Goal: Task Accomplishment & Management: Use online tool/utility

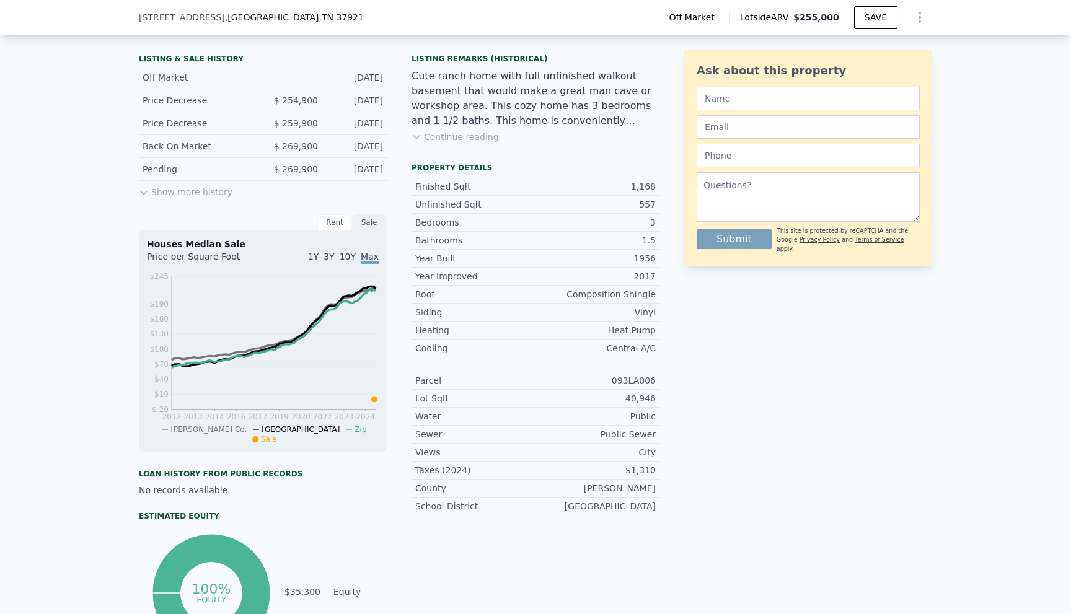
scroll to position [310, 0]
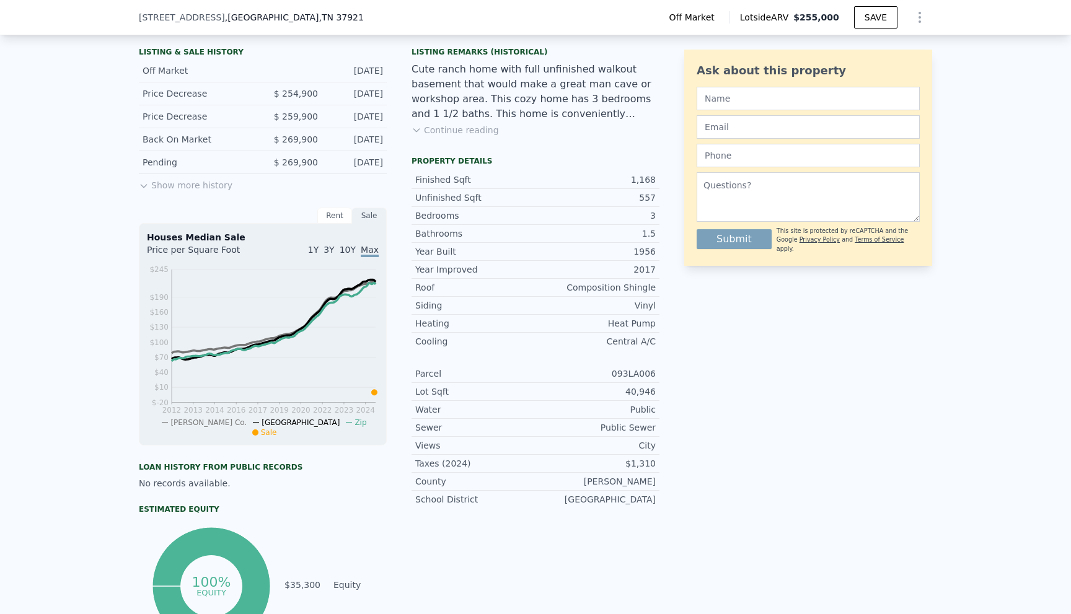
click at [160, 192] on button "Show more history" at bounding box center [186, 182] width 94 height 17
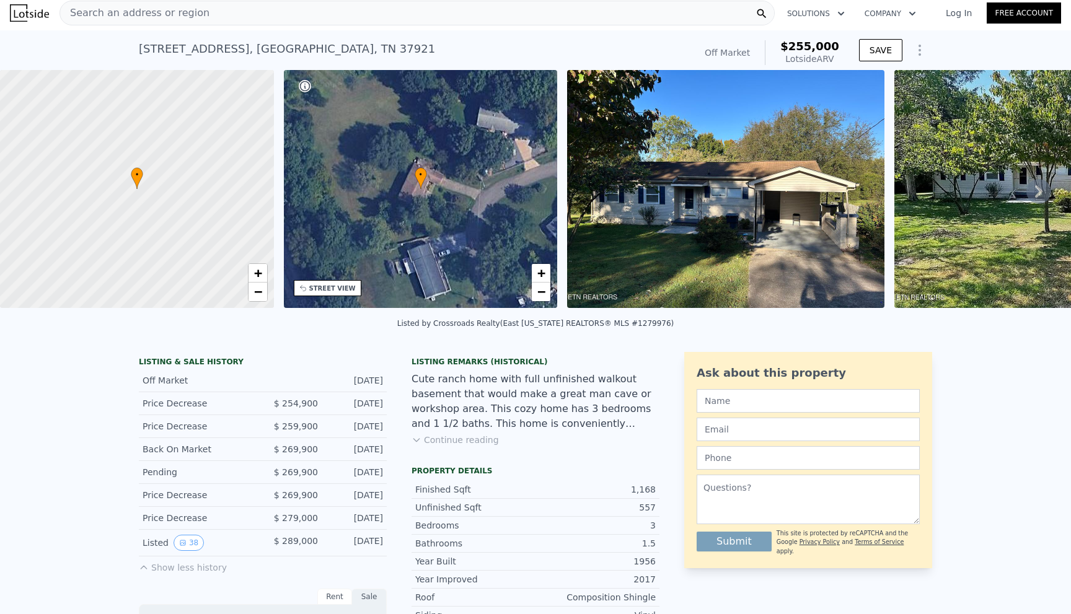
scroll to position [0, 0]
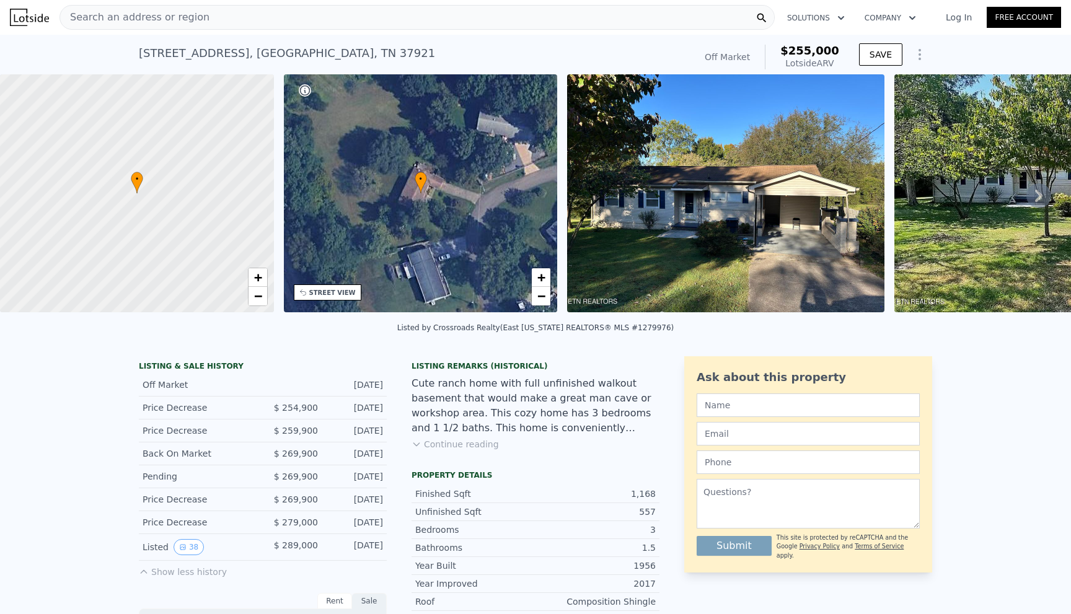
click at [141, 26] on div "Search an address or region" at bounding box center [134, 18] width 149 height 24
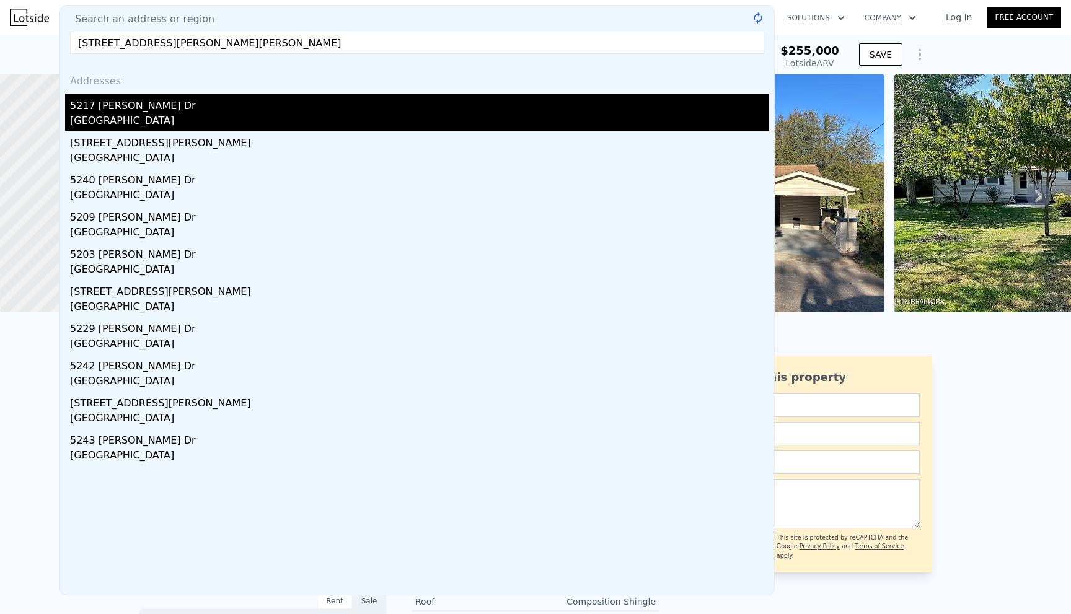
type input "[STREET_ADDRESS][PERSON_NAME][PERSON_NAME]"
click at [162, 118] on div "[GEOGRAPHIC_DATA]" at bounding box center [419, 121] width 699 height 17
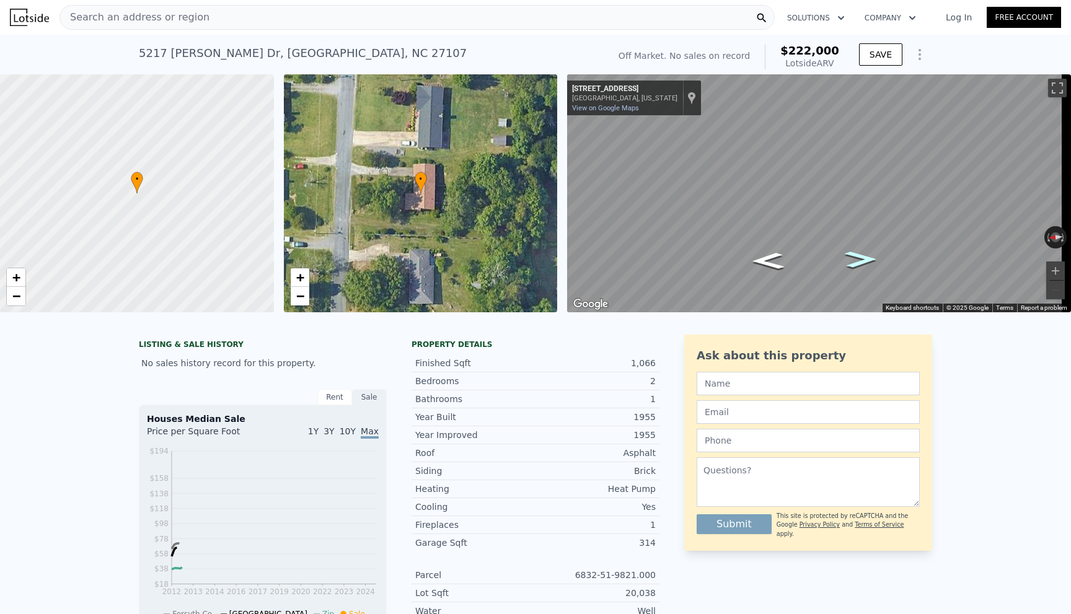
click at [857, 258] on icon "Go South, State Rd 2981" at bounding box center [861, 259] width 60 height 24
click at [757, 262] on icon "Go North, State Rd 2981" at bounding box center [768, 261] width 60 height 24
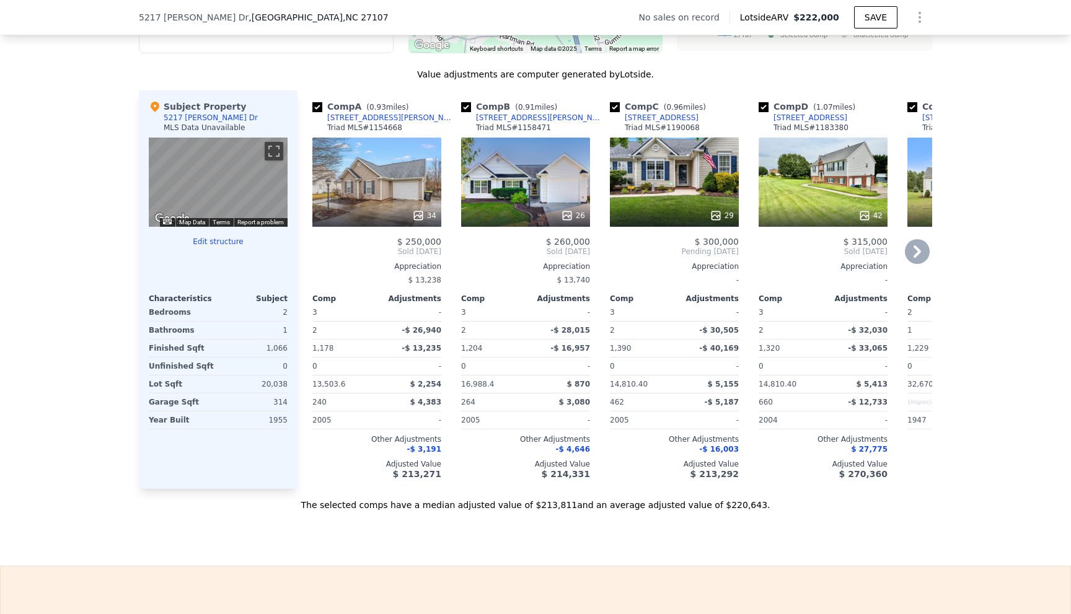
scroll to position [1174, 0]
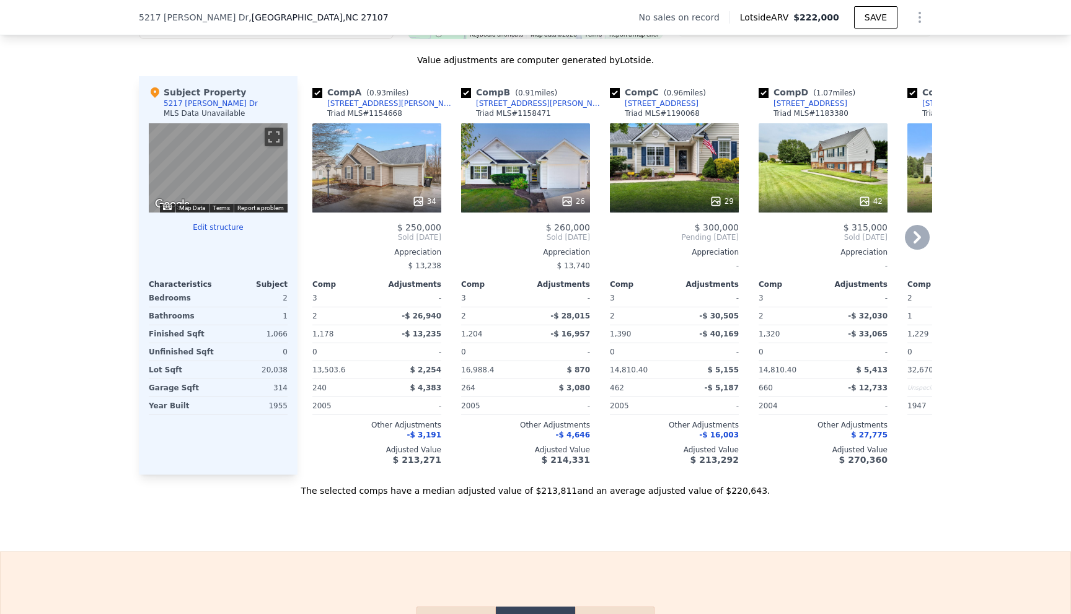
click at [921, 249] on icon at bounding box center [917, 237] width 25 height 25
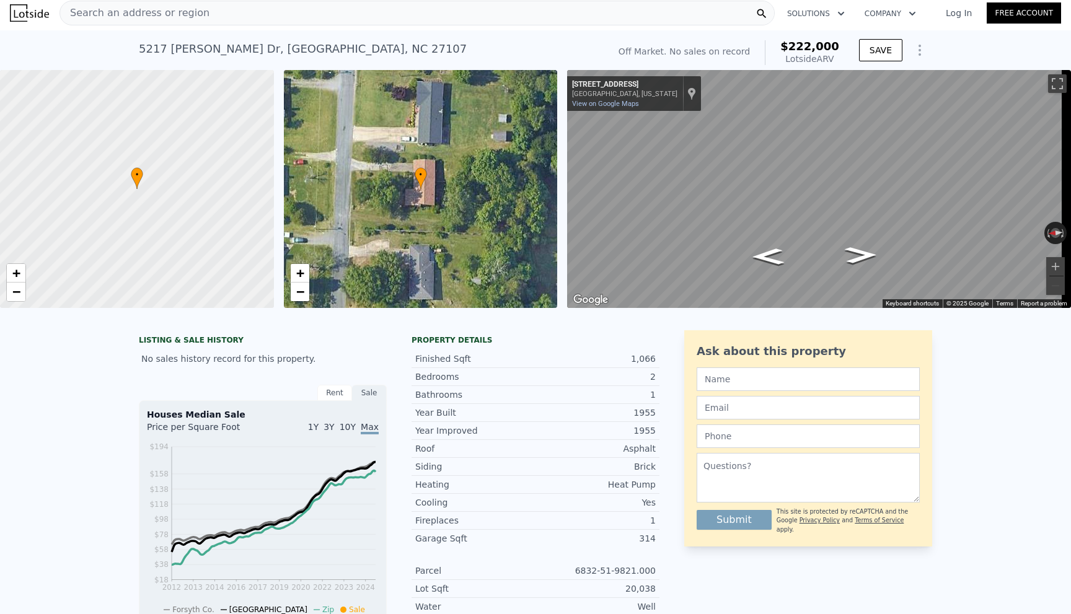
scroll to position [0, 0]
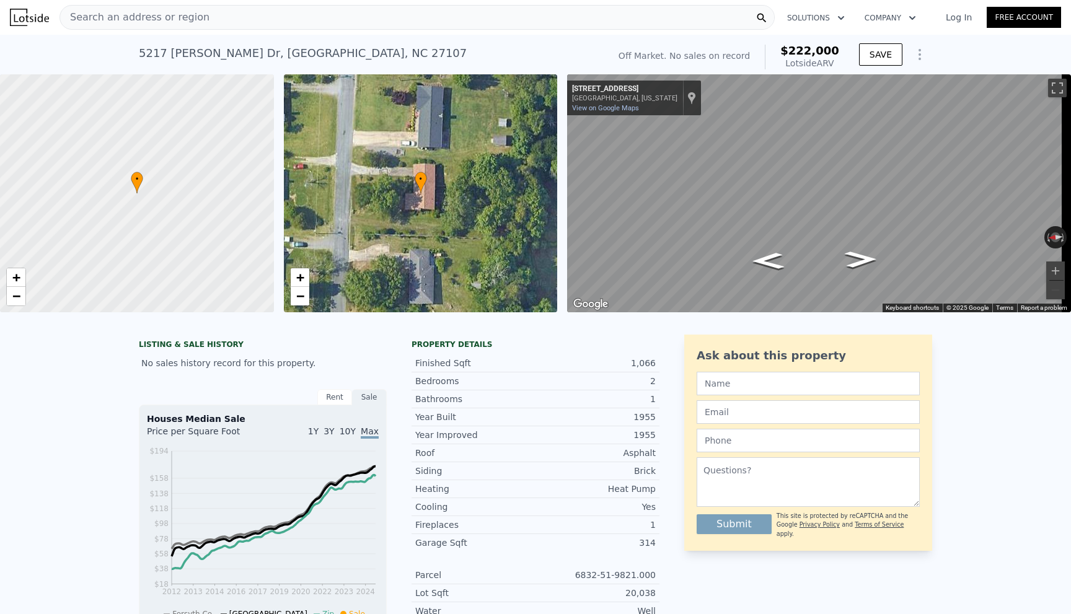
click at [177, 22] on span "Search an address or region" at bounding box center [134, 17] width 149 height 15
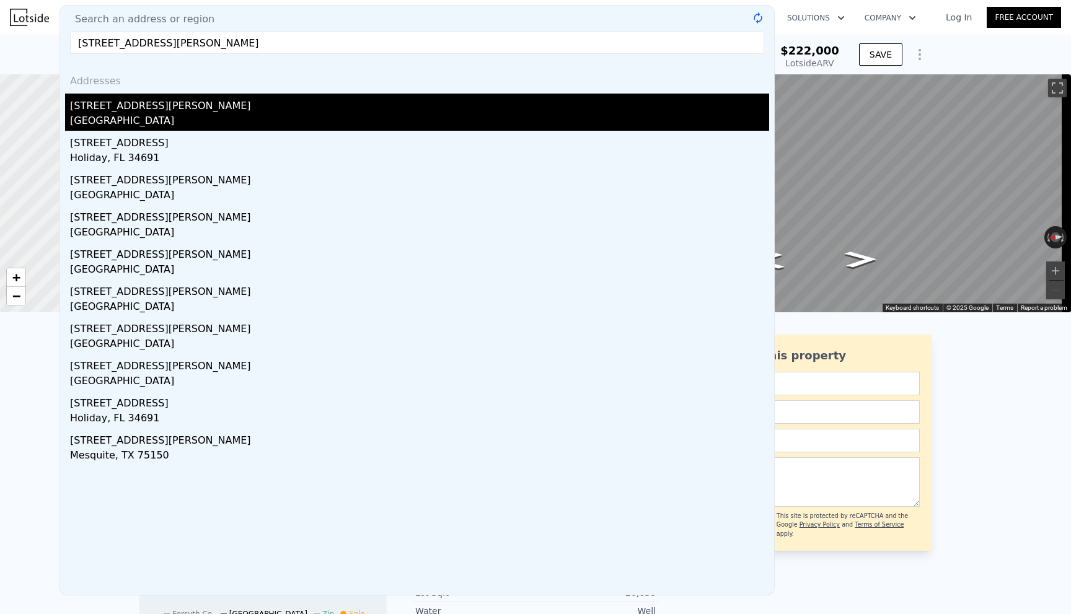
type input "[STREET_ADDRESS][PERSON_NAME]"
click at [184, 118] on div "[GEOGRAPHIC_DATA]" at bounding box center [419, 121] width 699 height 17
